Goal: Task Accomplishment & Management: Manage account settings

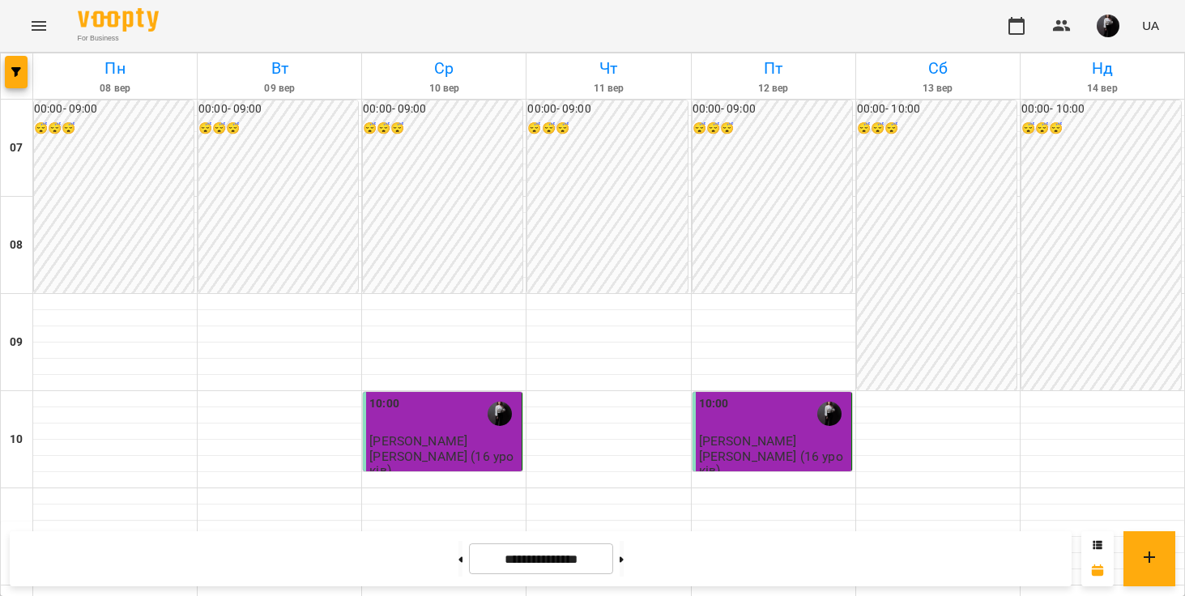
click at [24, 11] on div "For Business UA" at bounding box center [592, 26] width 1185 height 52
click at [33, 13] on button "Menu" at bounding box center [38, 25] width 39 height 39
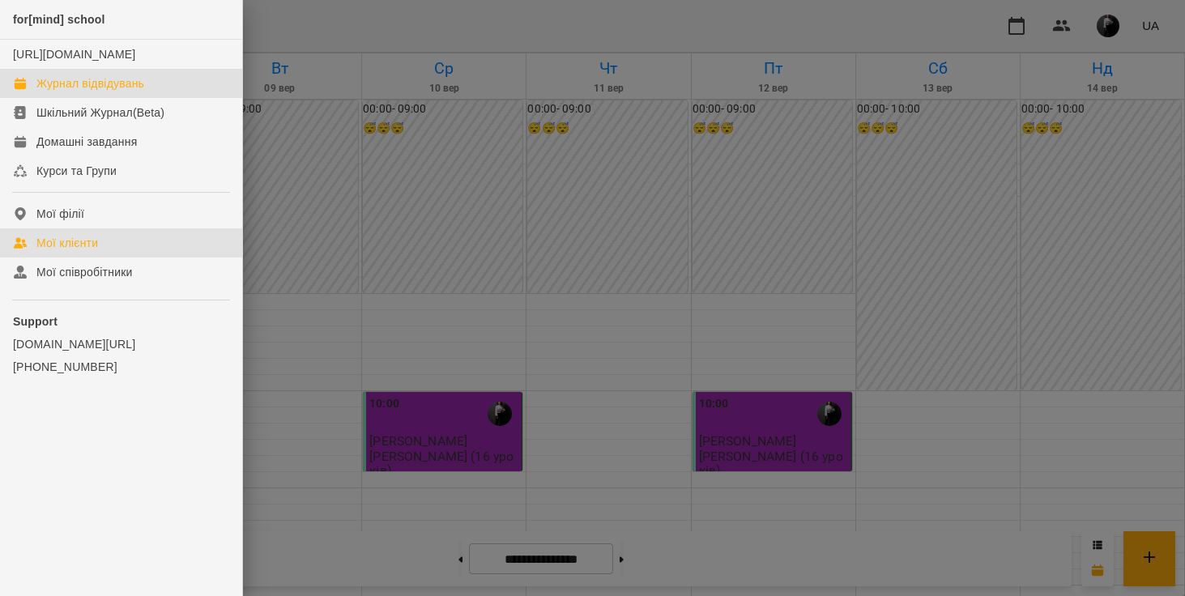
click at [49, 250] on link "Мої клієнти" at bounding box center [121, 242] width 242 height 29
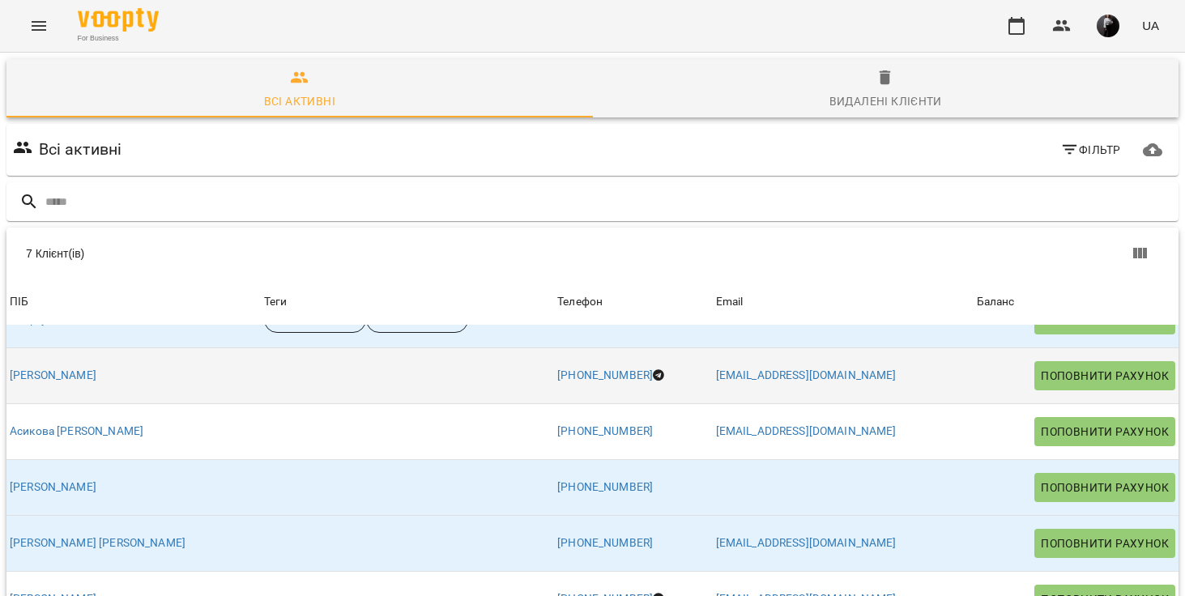
scroll to position [32, 0]
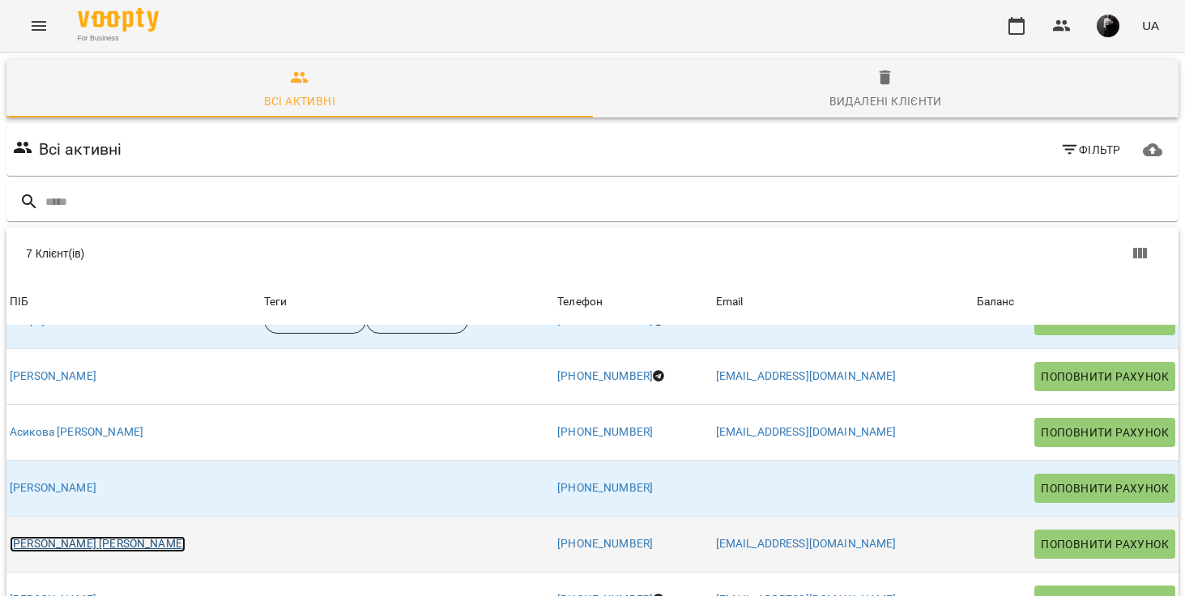
click at [77, 546] on link "[PERSON_NAME] [PERSON_NAME]" at bounding box center [98, 544] width 176 height 16
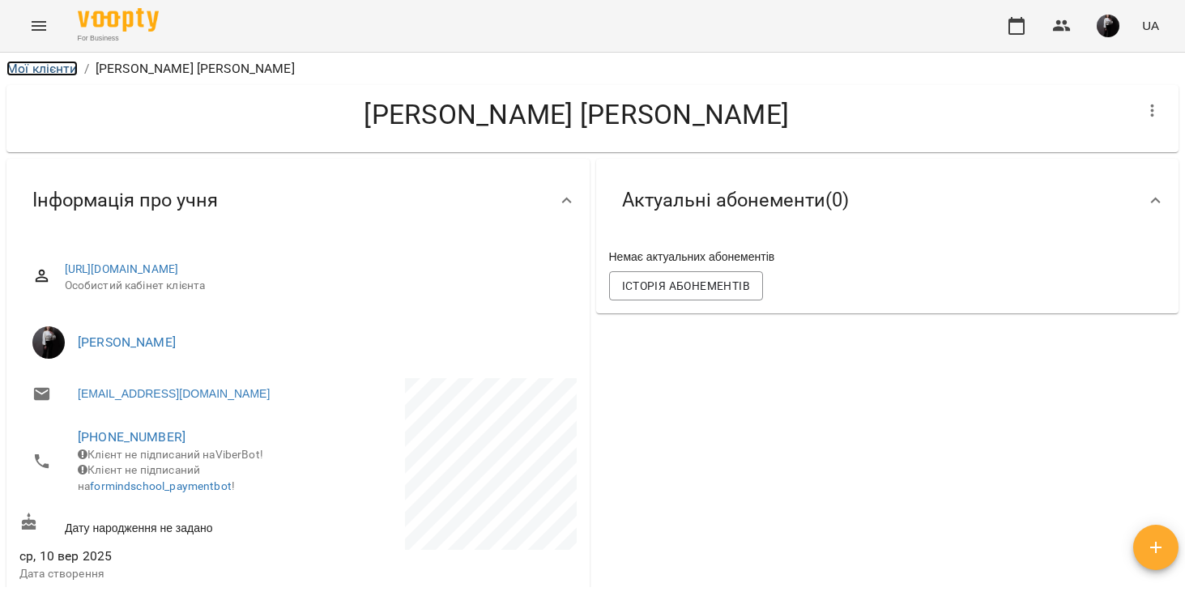
click at [53, 66] on link "Мої клієнти" at bounding box center [41, 68] width 71 height 15
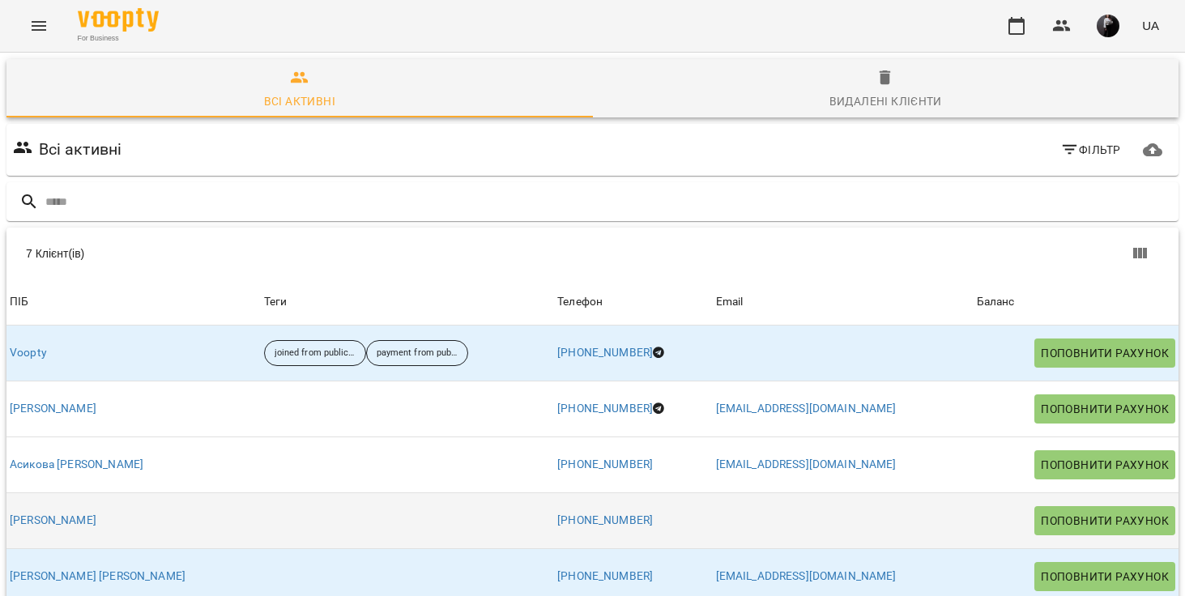
scroll to position [33, 0]
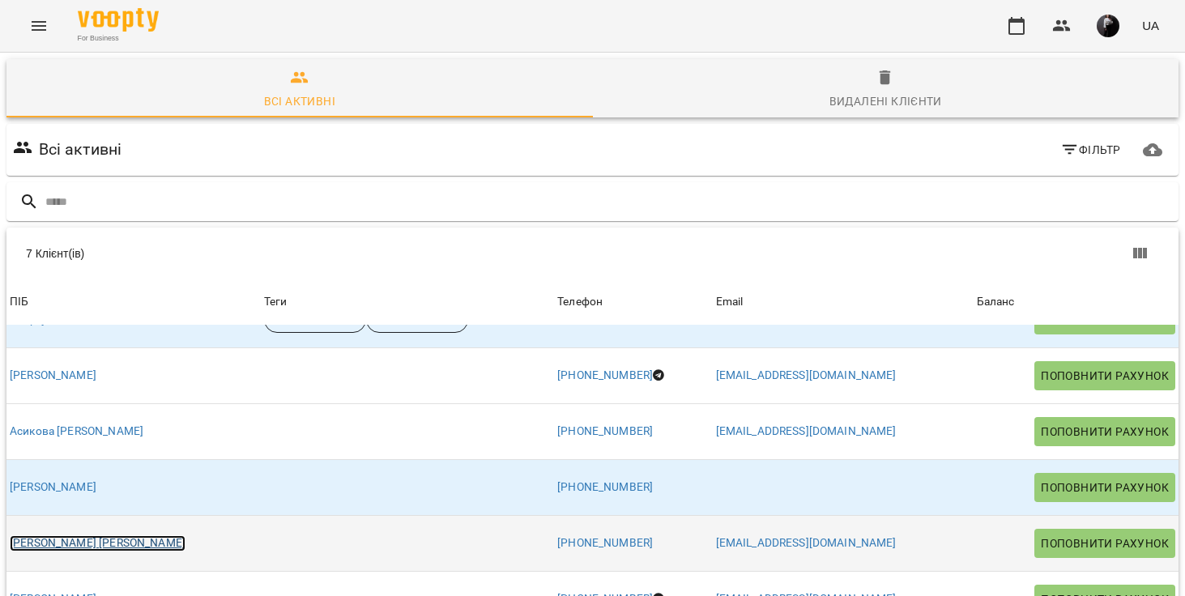
click at [83, 535] on link "[PERSON_NAME] [PERSON_NAME]" at bounding box center [98, 543] width 176 height 16
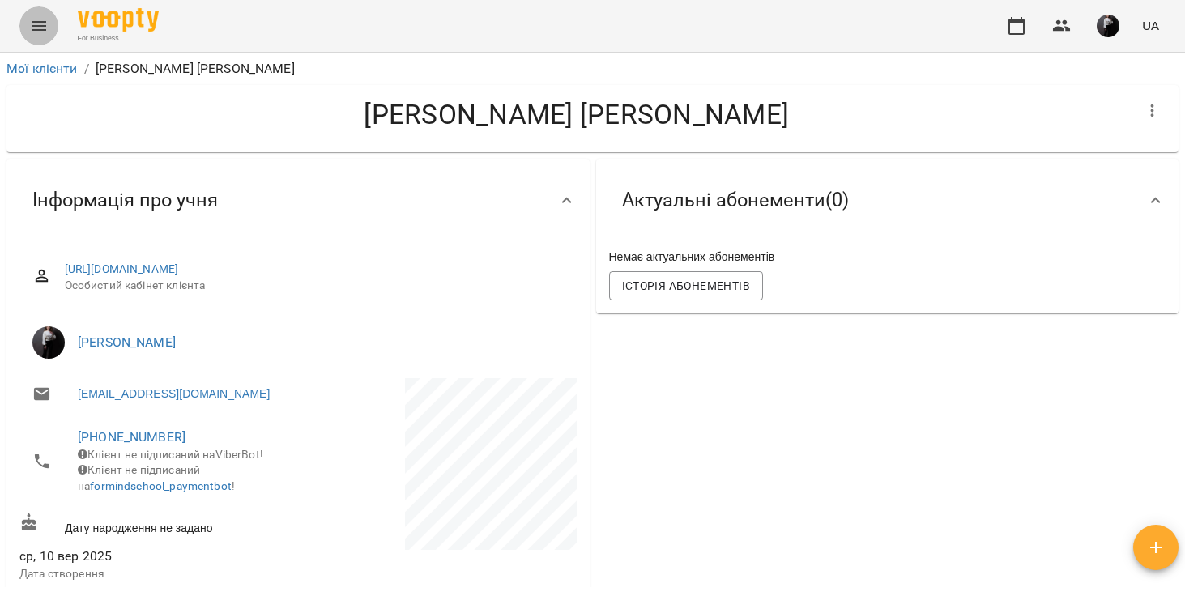
click at [31, 24] on icon "Menu" at bounding box center [38, 25] width 19 height 19
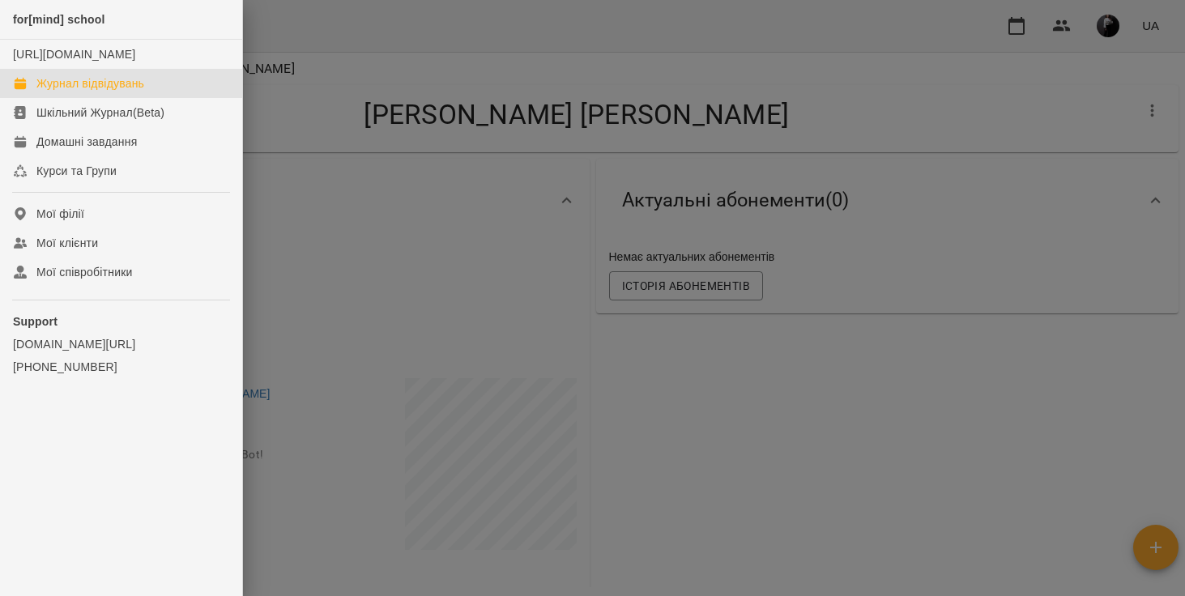
click at [65, 92] on div "Журнал відвідувань" at bounding box center [90, 83] width 108 height 16
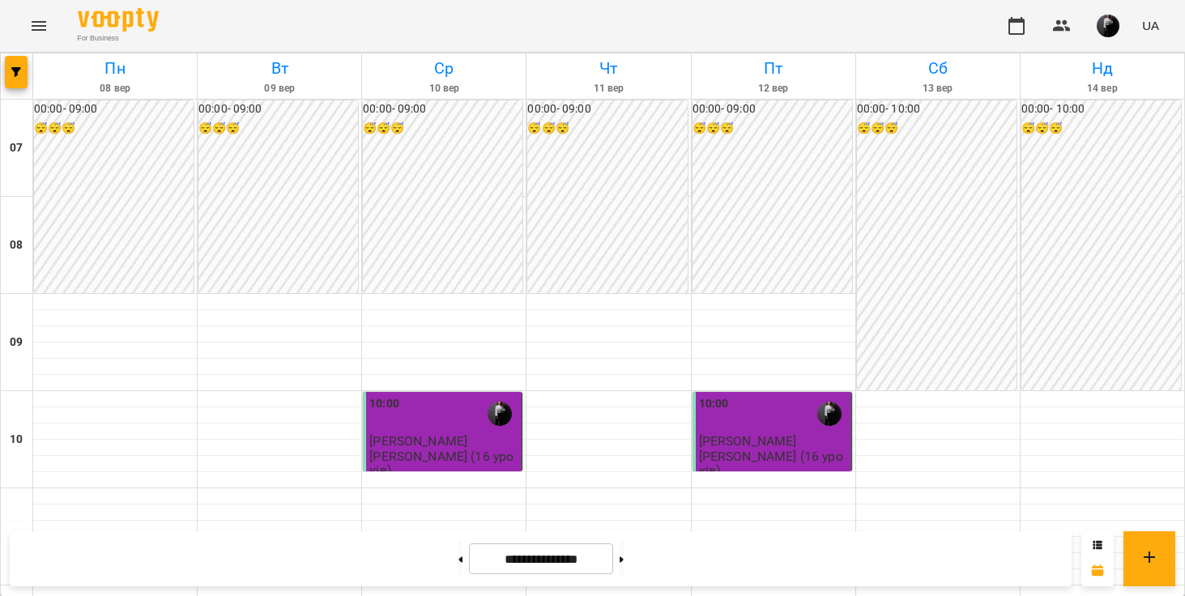
scroll to position [352, 0]
click at [624, 555] on button at bounding box center [622, 559] width 4 height 36
type input "**********"
